Goal: Task Accomplishment & Management: Use online tool/utility

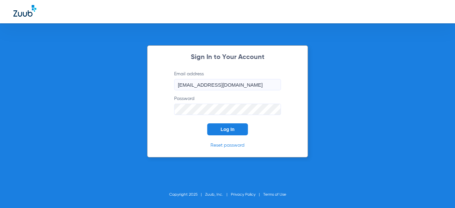
click at [245, 127] on button "Log In" at bounding box center [227, 130] width 41 height 12
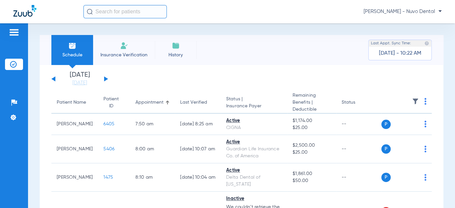
click at [238, 52] on div "Schedule Insurance Verification History Last Appt. Sync Time: [DATE] - 10:22 AM" at bounding box center [242, 50] width 404 height 30
click at [104, 77] on button at bounding box center [106, 78] width 4 height 5
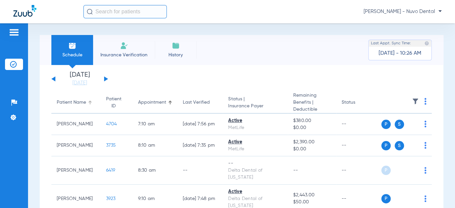
click at [71, 104] on div "Patient Name" at bounding box center [71, 102] width 29 height 7
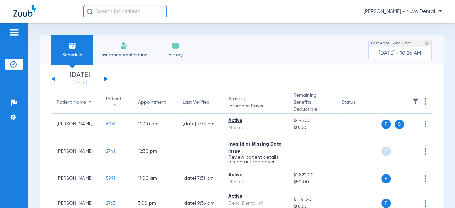
click at [71, 104] on div "Patient Name" at bounding box center [71, 102] width 29 height 7
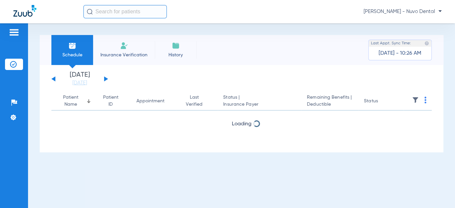
click at [70, 104] on div "Patient Name" at bounding box center [71, 101] width 28 height 14
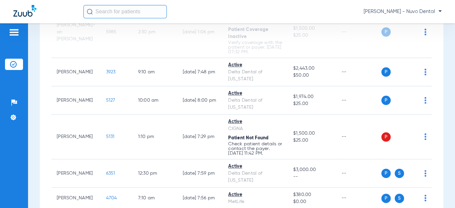
scroll to position [453, 0]
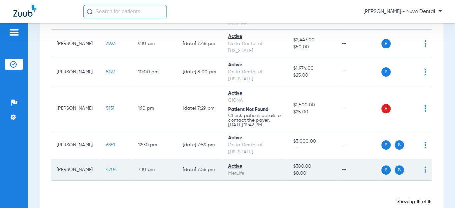
click at [106, 168] on span "4704" at bounding box center [111, 170] width 11 height 5
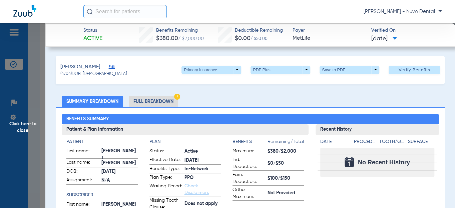
click at [301, 124] on h2 "Benefits Summary" at bounding box center [251, 119] width 378 height 11
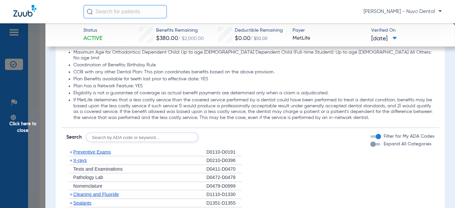
scroll to position [728, 0]
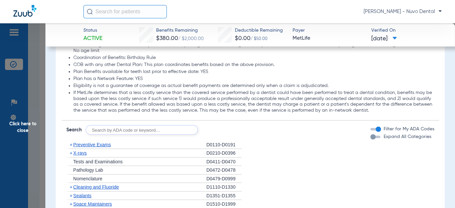
click at [133, 126] on input "text" at bounding box center [142, 130] width 112 height 9
type input "d4910, d1208, d8090, d9944"
click button "Search" at bounding box center [223, 130] width 26 height 9
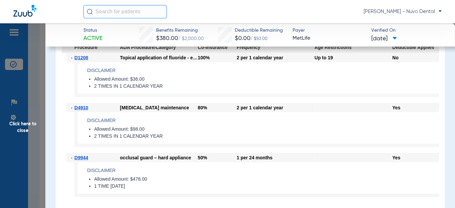
scroll to position [830, 0]
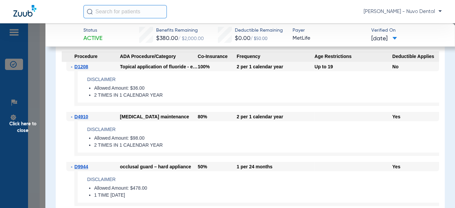
click at [310, 136] on li "Allowed Amount: $98.00" at bounding box center [266, 139] width 345 height 6
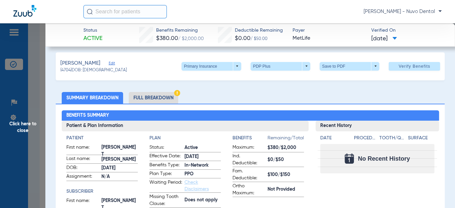
scroll to position [0, 0]
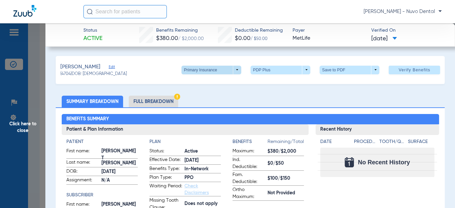
click at [208, 71] on span at bounding box center [212, 70] width 16 height 16
click at [194, 93] on button "Secondary Insurance" at bounding box center [205, 96] width 55 height 13
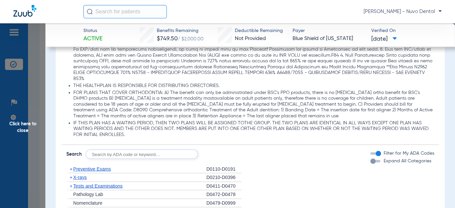
scroll to position [637, 0]
click at [131, 158] on input "text" at bounding box center [142, 153] width 112 height 9
type input "d4910, d1208, d8090, d9944"
click button "Search" at bounding box center [223, 153] width 26 height 9
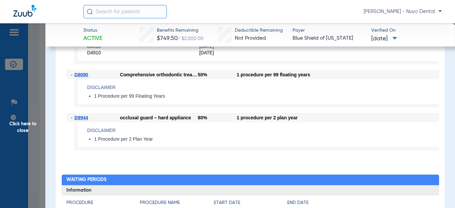
scroll to position [789, 0]
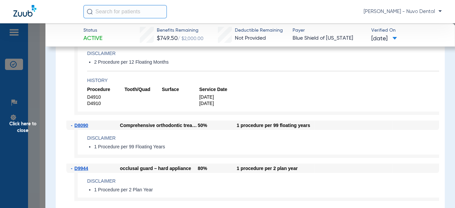
click at [16, 126] on span "Click here to close" at bounding box center [22, 127] width 45 height 208
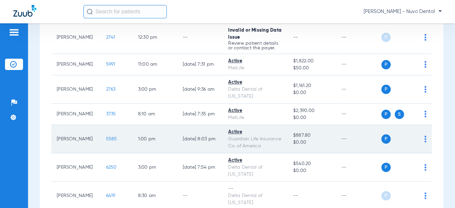
scroll to position [89, 0]
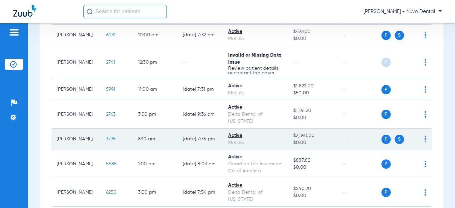
click at [106, 137] on span "3735" at bounding box center [111, 139] width 10 height 5
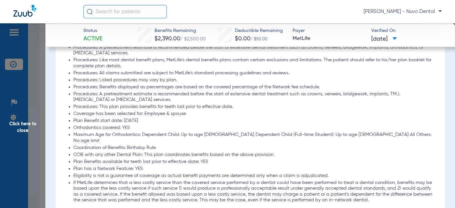
scroll to position [758, 0]
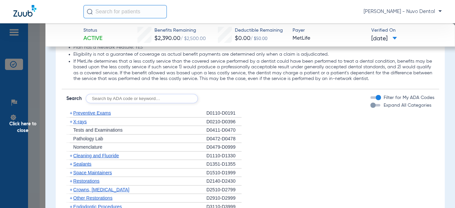
click at [127, 94] on input "text" at bounding box center [142, 98] width 112 height 9
drag, startPoint x: 191, startPoint y: 88, endPoint x: 25, endPoint y: 77, distance: 167.0
type input "D0120, D1110, D1208, D8090, D9944"
click at [236, 94] on button "Search" at bounding box center [223, 98] width 26 height 9
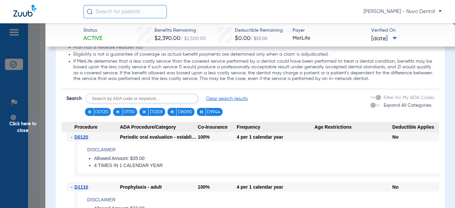
scroll to position [607, 0]
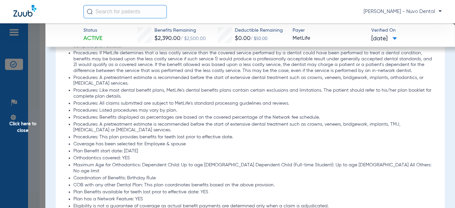
click at [210, 162] on li "Maximum Age for Orthodontics: Dependent Child: Up to age [DEMOGRAPHIC_DATA] Dep…" at bounding box center [253, 168] width 361 height 12
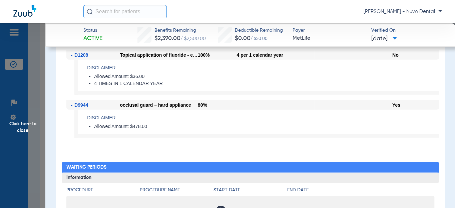
scroll to position [880, 0]
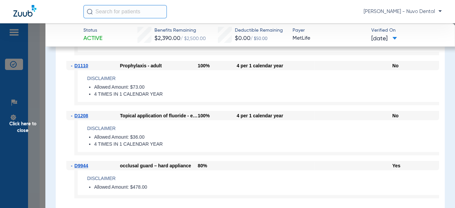
click at [129, 175] on h4 "Disclaimer" at bounding box center [263, 178] width 352 height 7
click at [17, 131] on span "Click here to close" at bounding box center [22, 127] width 45 height 208
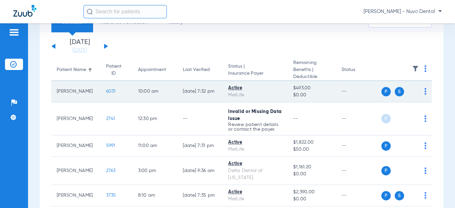
scroll to position [0, 0]
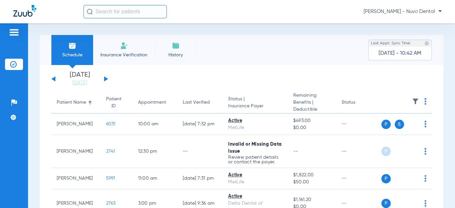
click at [53, 79] on button at bounding box center [53, 78] width 4 height 5
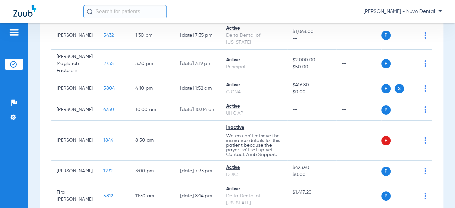
scroll to position [212, 0]
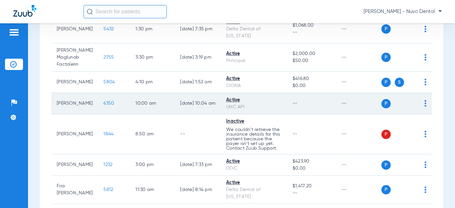
click at [103, 101] on span "6350" at bounding box center [108, 103] width 11 height 5
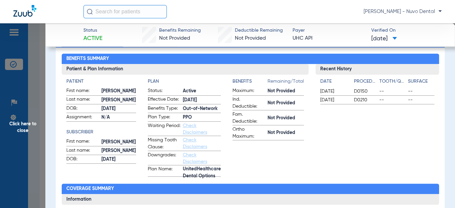
scroll to position [0, 0]
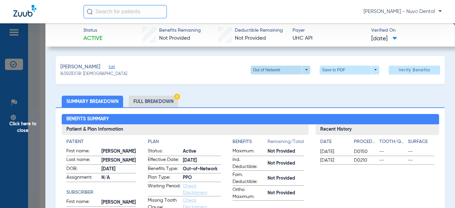
click at [252, 69] on span at bounding box center [281, 70] width 60 height 9
click at [264, 75] on div "PPO Out of Network" at bounding box center [302, 88] width 112 height 29
click at [262, 79] on button "PPO" at bounding box center [268, 82] width 42 height 13
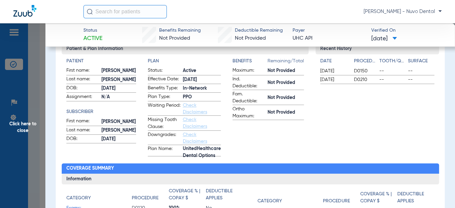
scroll to position [182, 0]
